Goal: Task Accomplishment & Management: Use online tool/utility

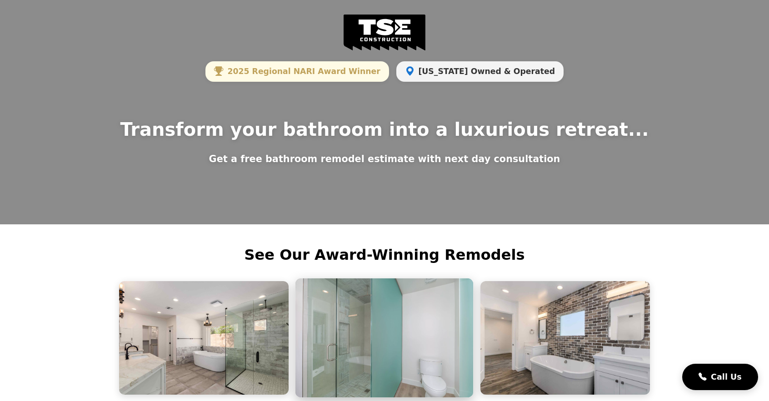
click at [387, 324] on img at bounding box center [384, 337] width 178 height 119
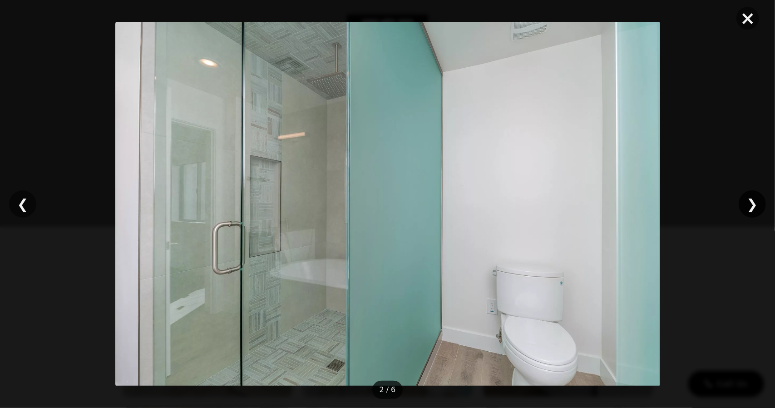
click at [755, 207] on div "❯" at bounding box center [752, 203] width 27 height 27
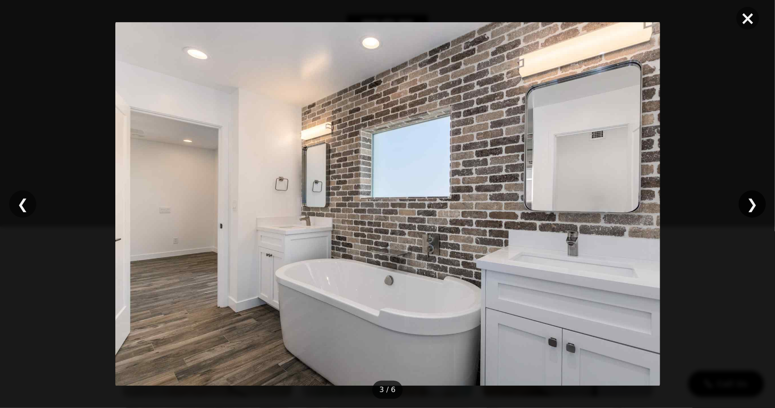
click at [755, 207] on div "❯" at bounding box center [752, 203] width 27 height 27
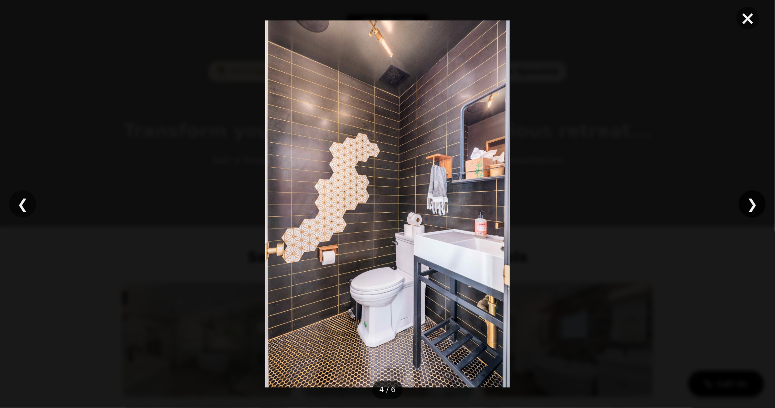
click at [755, 207] on div "❯" at bounding box center [752, 203] width 27 height 27
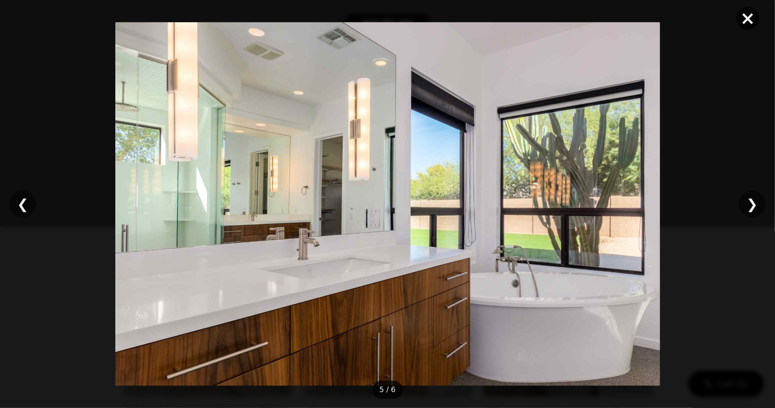
click at [750, 21] on span "×" at bounding box center [748, 18] width 23 height 23
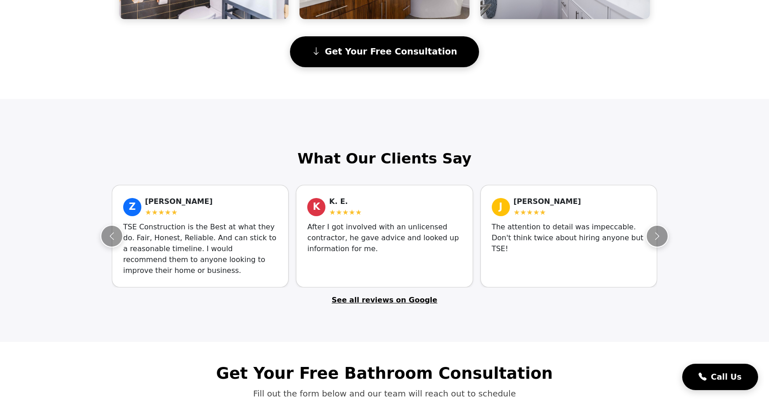
scroll to position [500, 0]
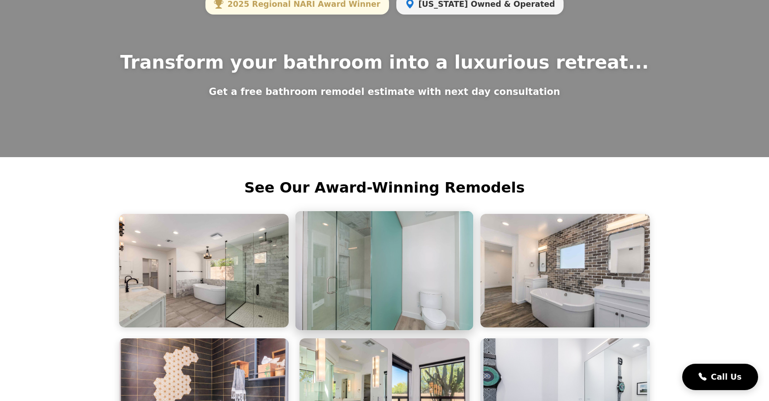
scroll to position [0, 0]
